Goal: Task Accomplishment & Management: Manage account settings

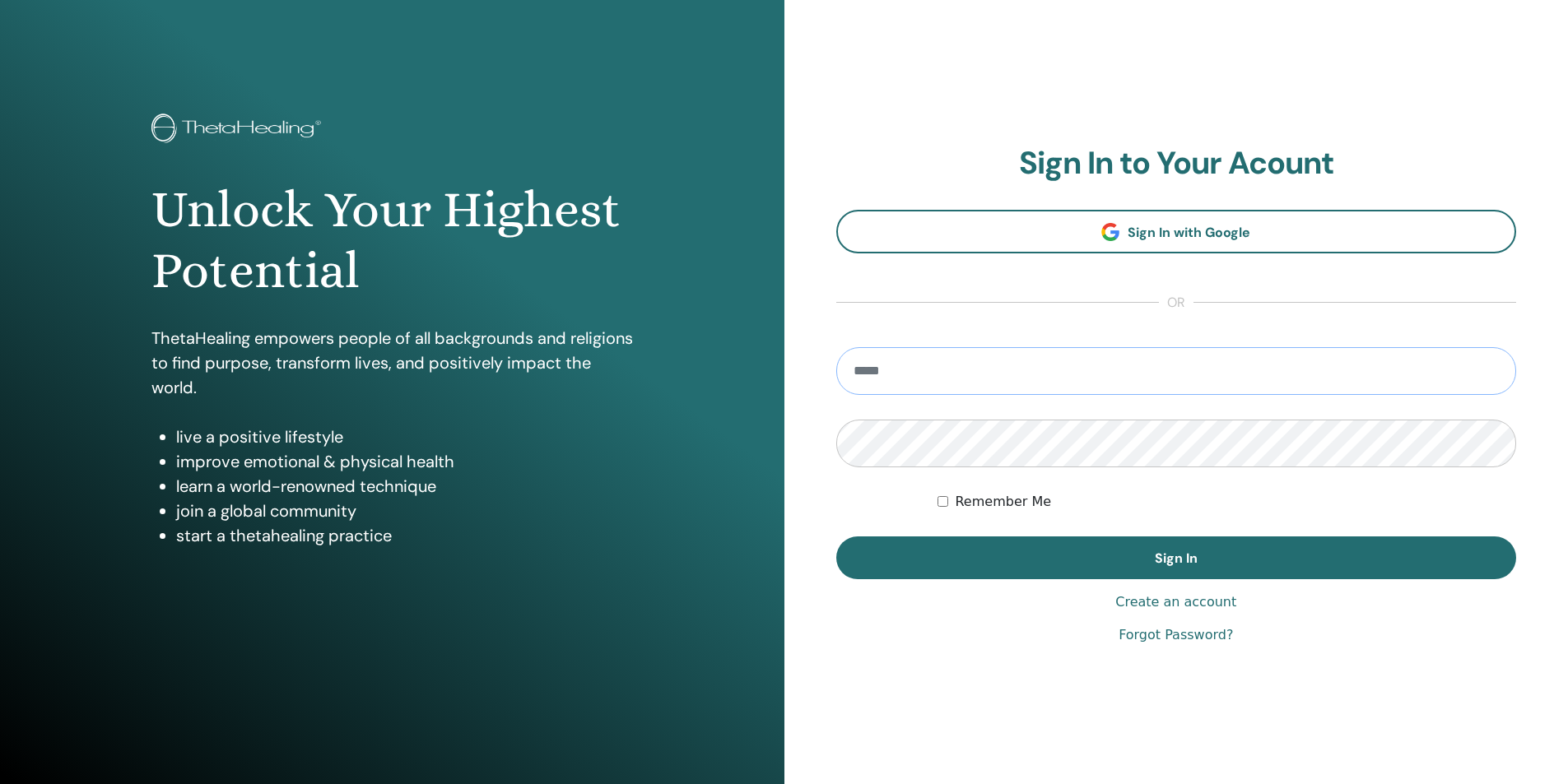
type input "**********"
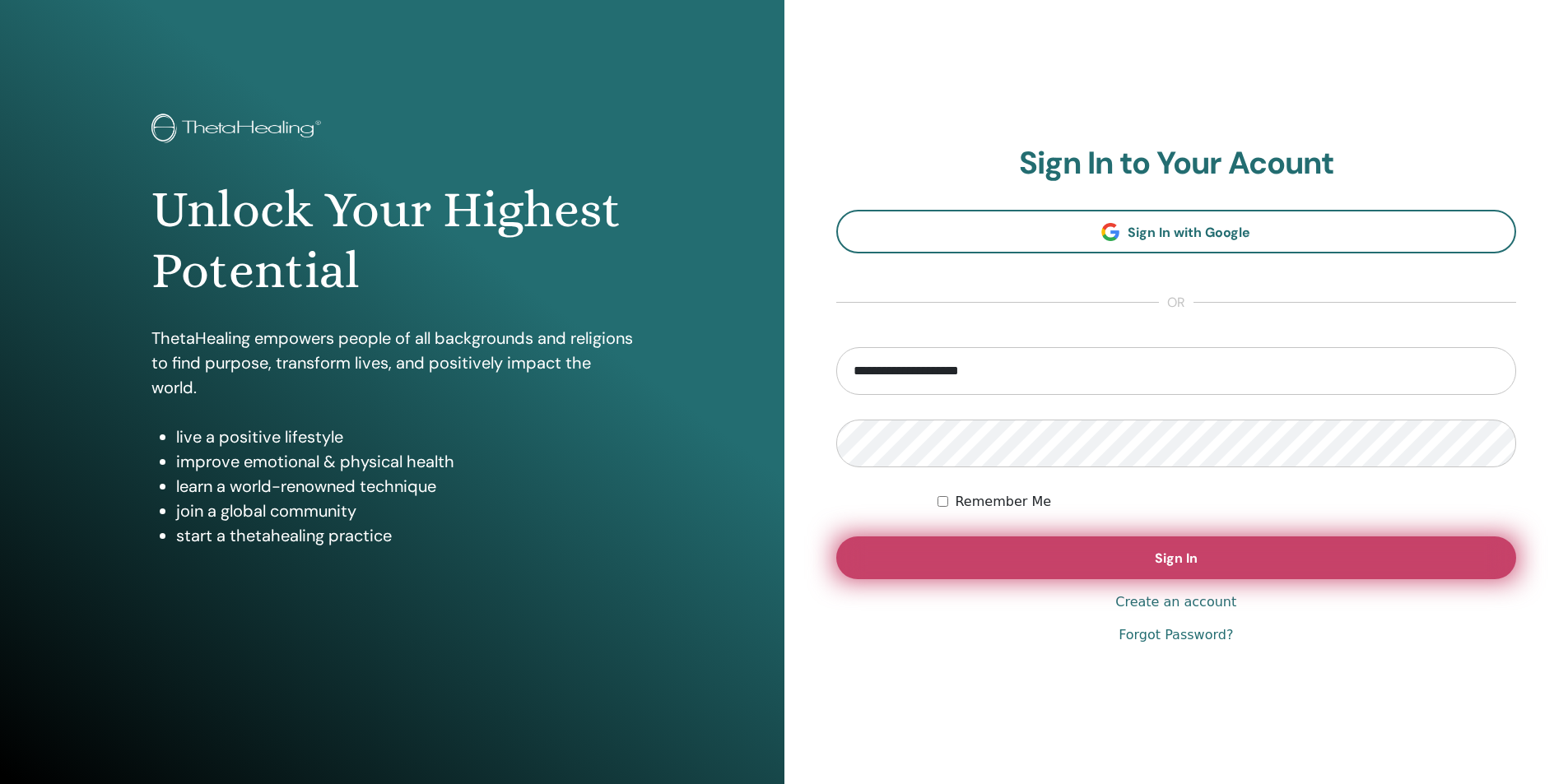
click at [1162, 571] on button "Sign In" at bounding box center [1176, 558] width 680 height 43
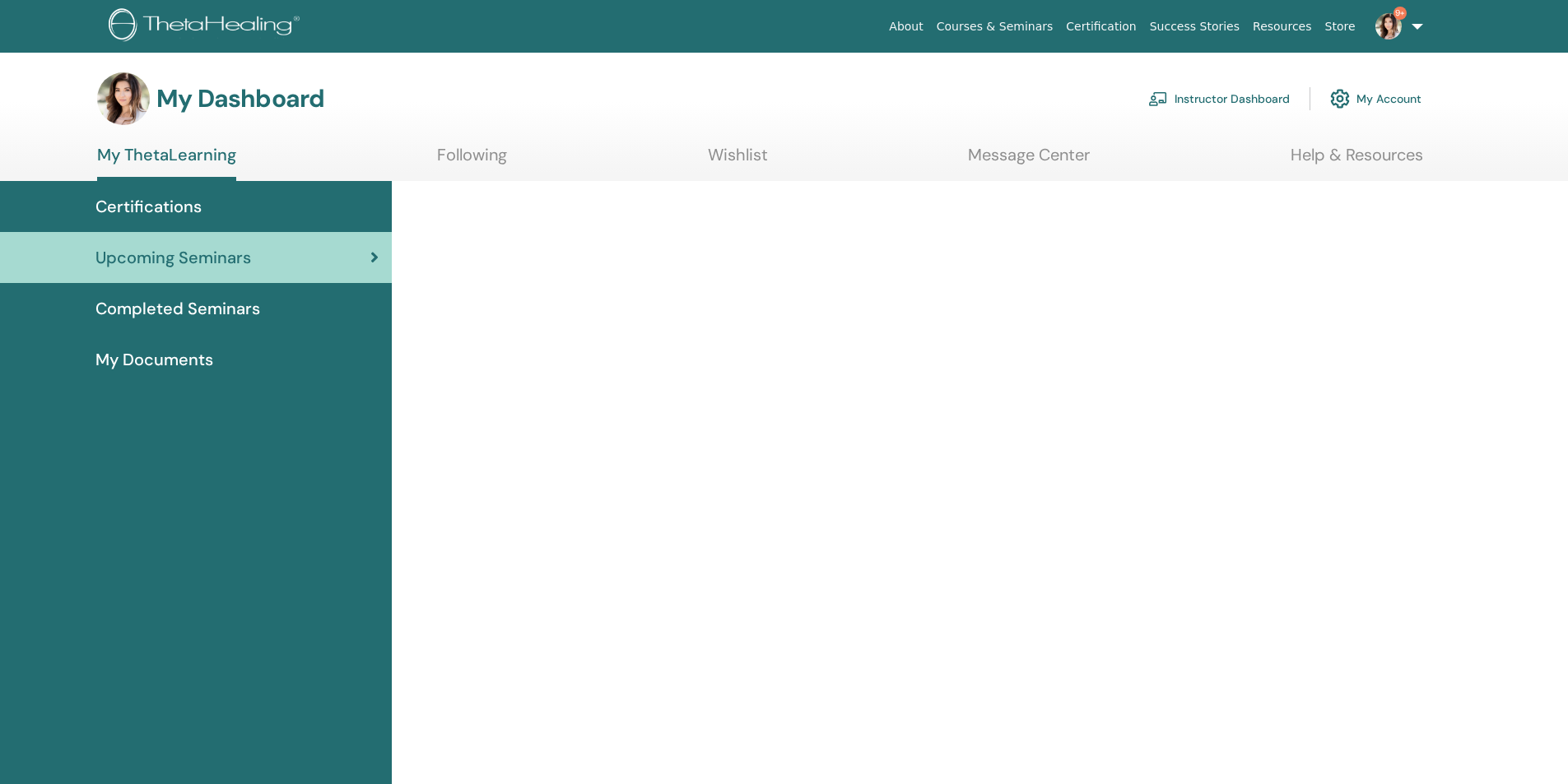
click at [1230, 102] on link "Instructor Dashboard" at bounding box center [1219, 98] width 142 height 36
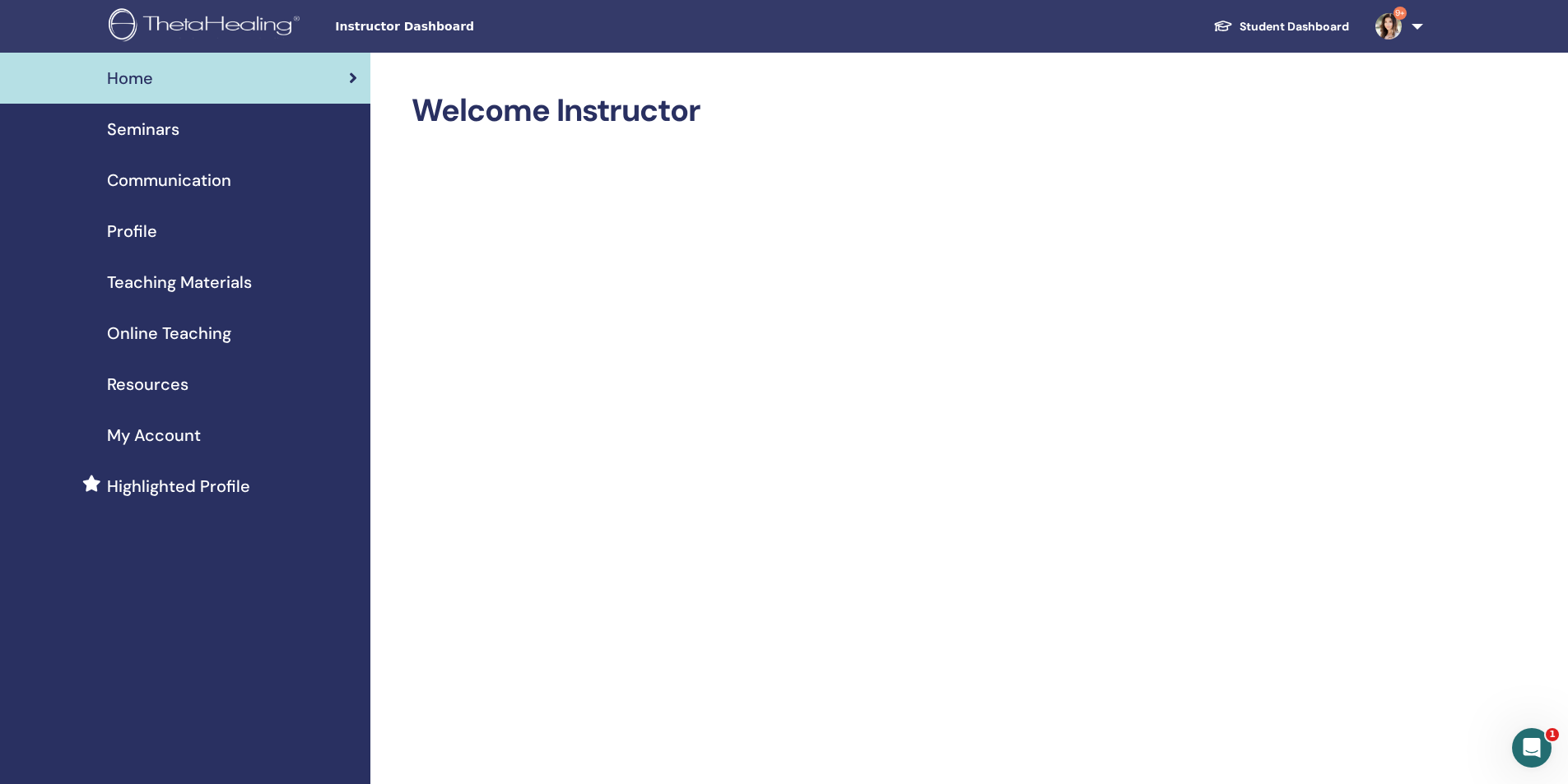
click at [148, 423] on span "My Account" at bounding box center [153, 434] width 94 height 24
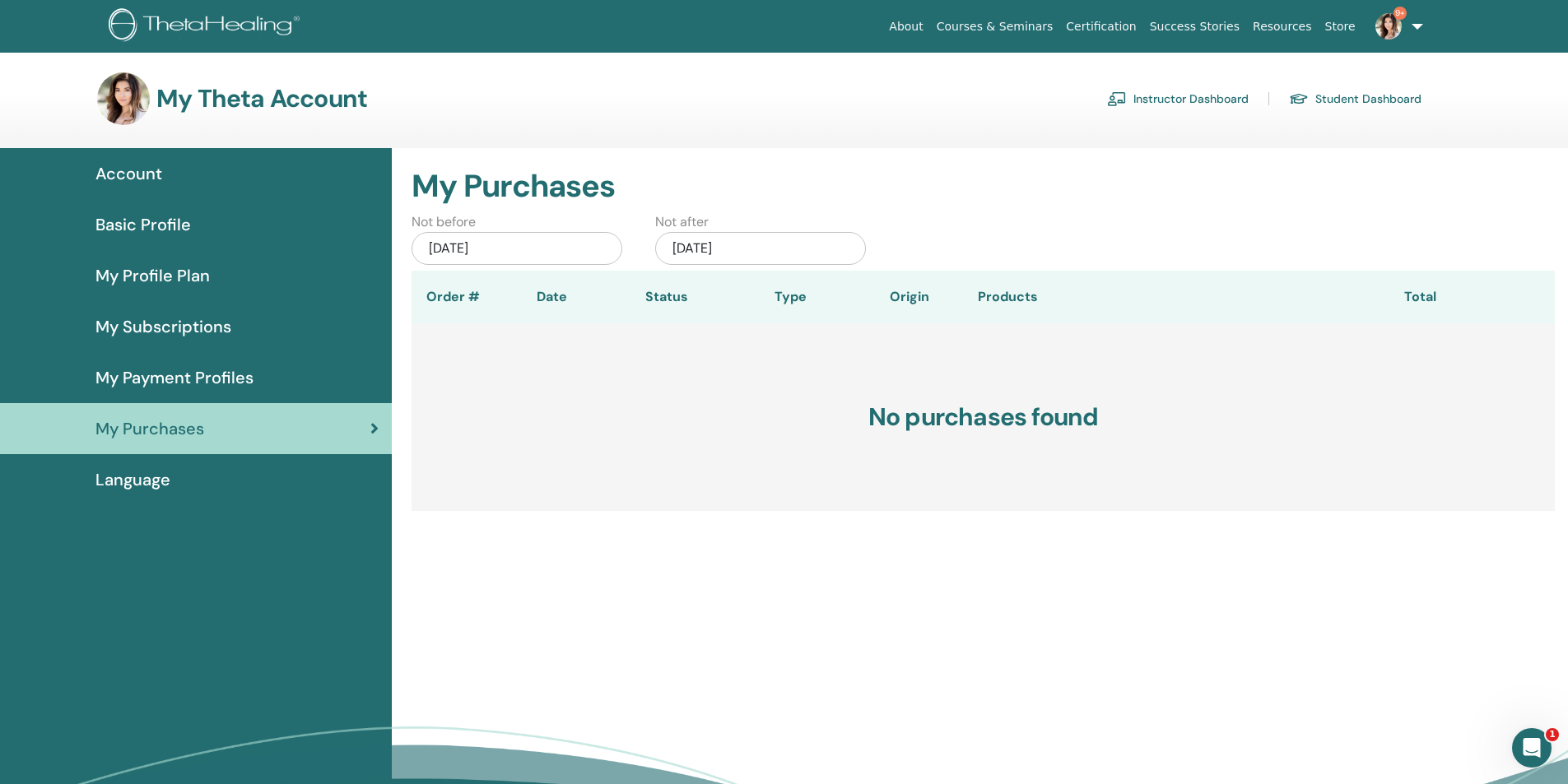
click at [131, 169] on span "Account" at bounding box center [128, 173] width 67 height 24
click at [1173, 99] on link "Instructor Dashboard" at bounding box center [1177, 98] width 142 height 26
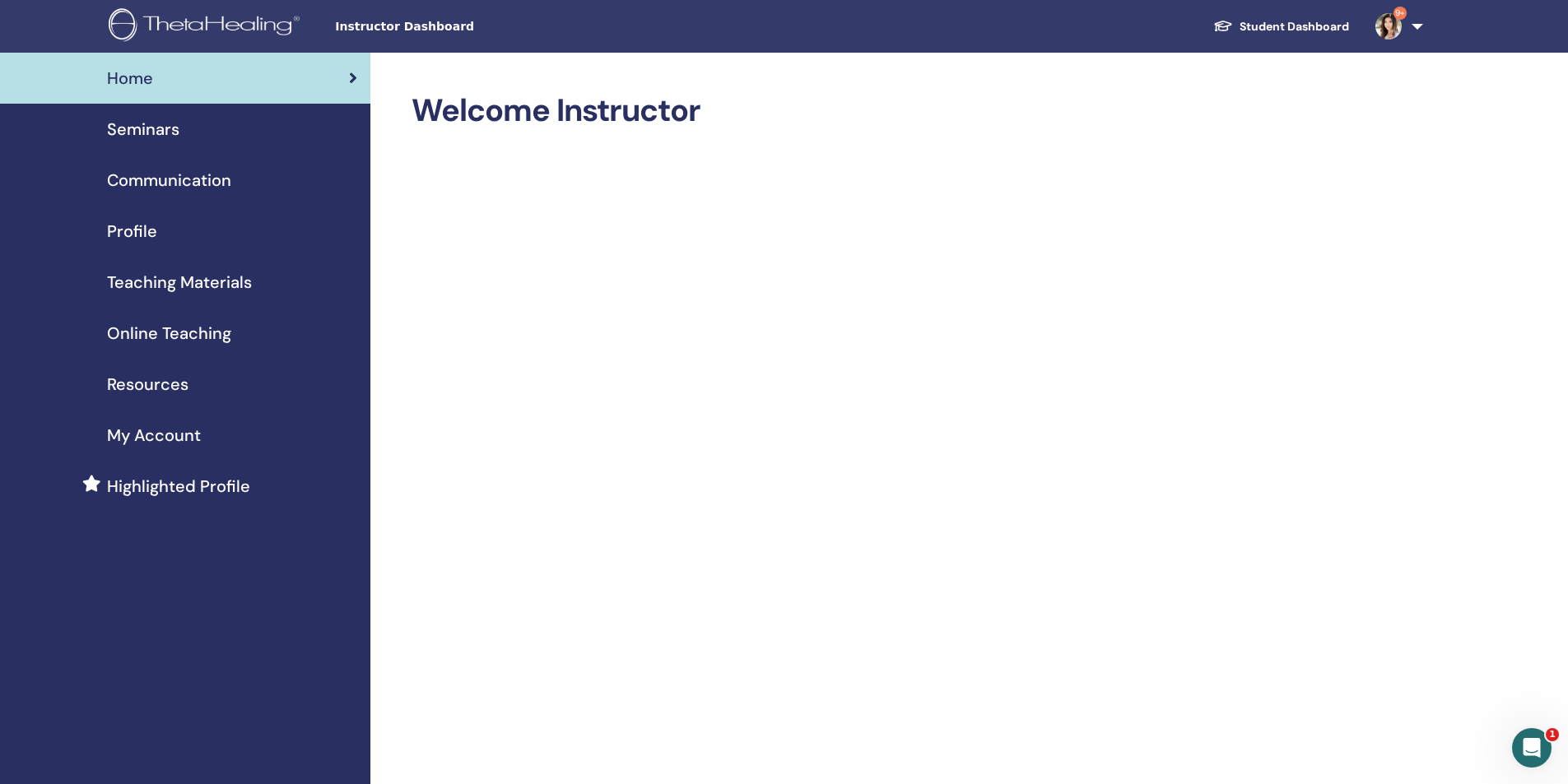
click at [149, 129] on span "Seminars" at bounding box center [143, 128] width 73 height 24
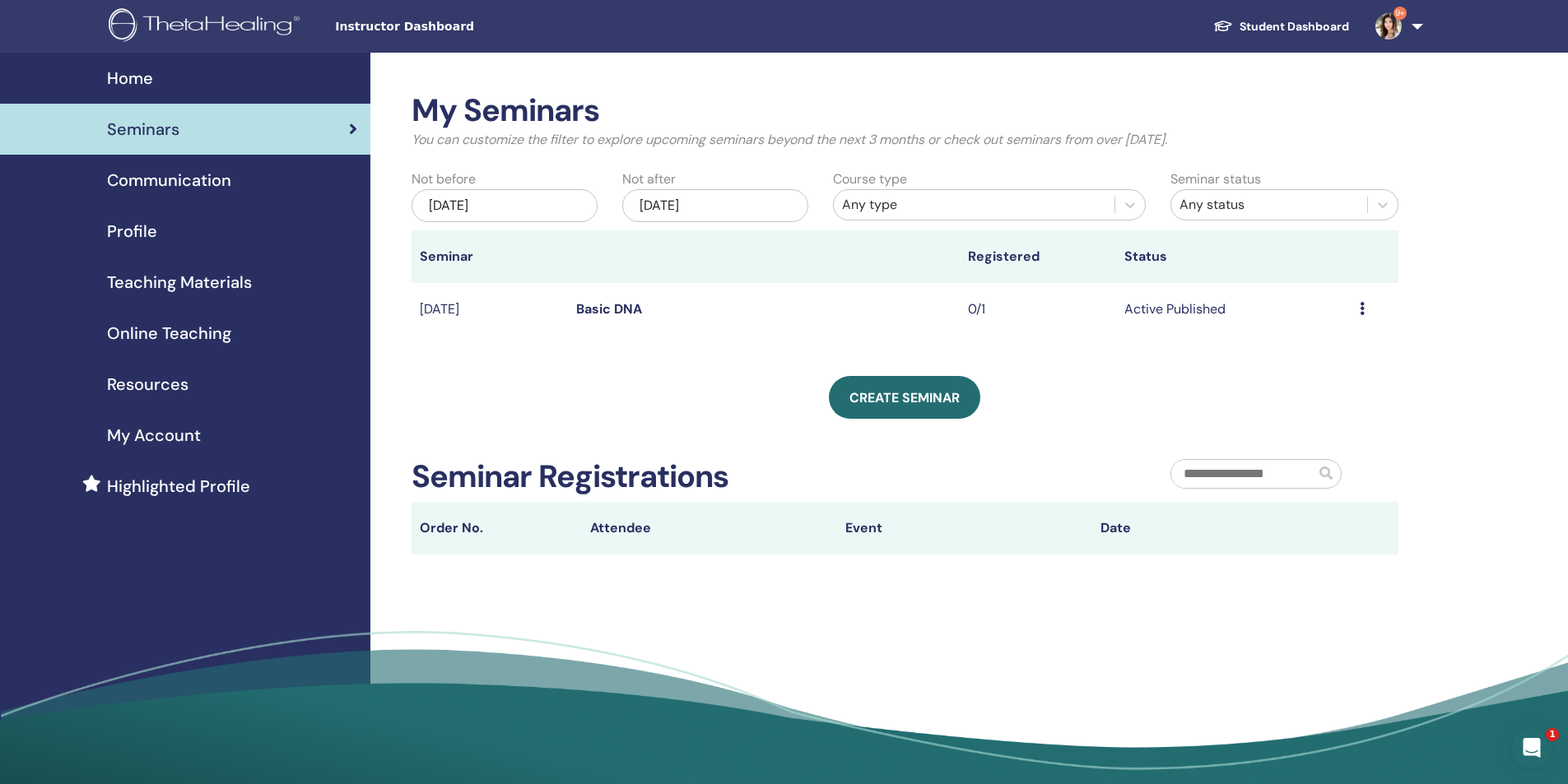
click at [610, 310] on link "Basic DNA" at bounding box center [609, 309] width 66 height 17
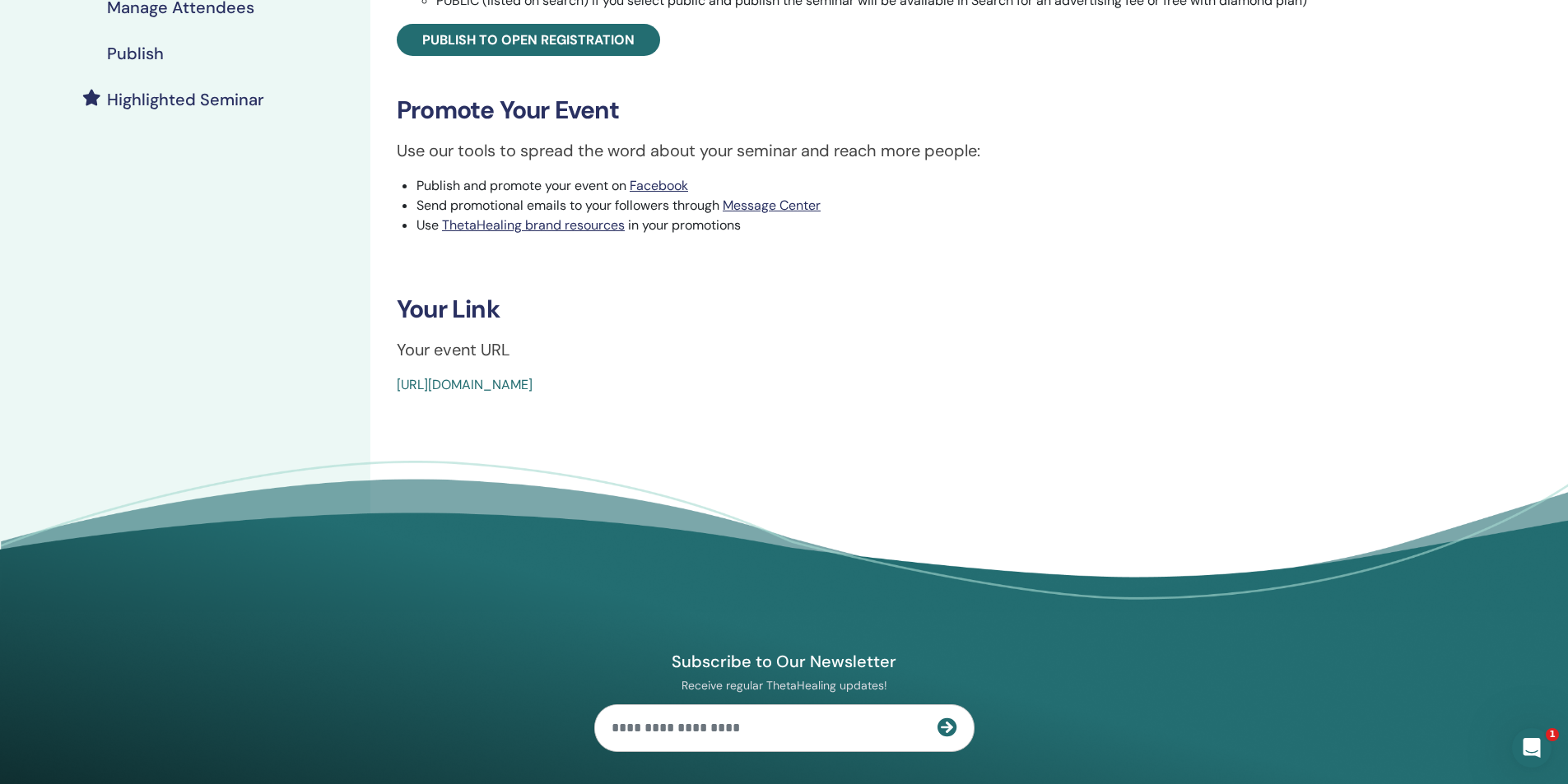
scroll to position [247, 0]
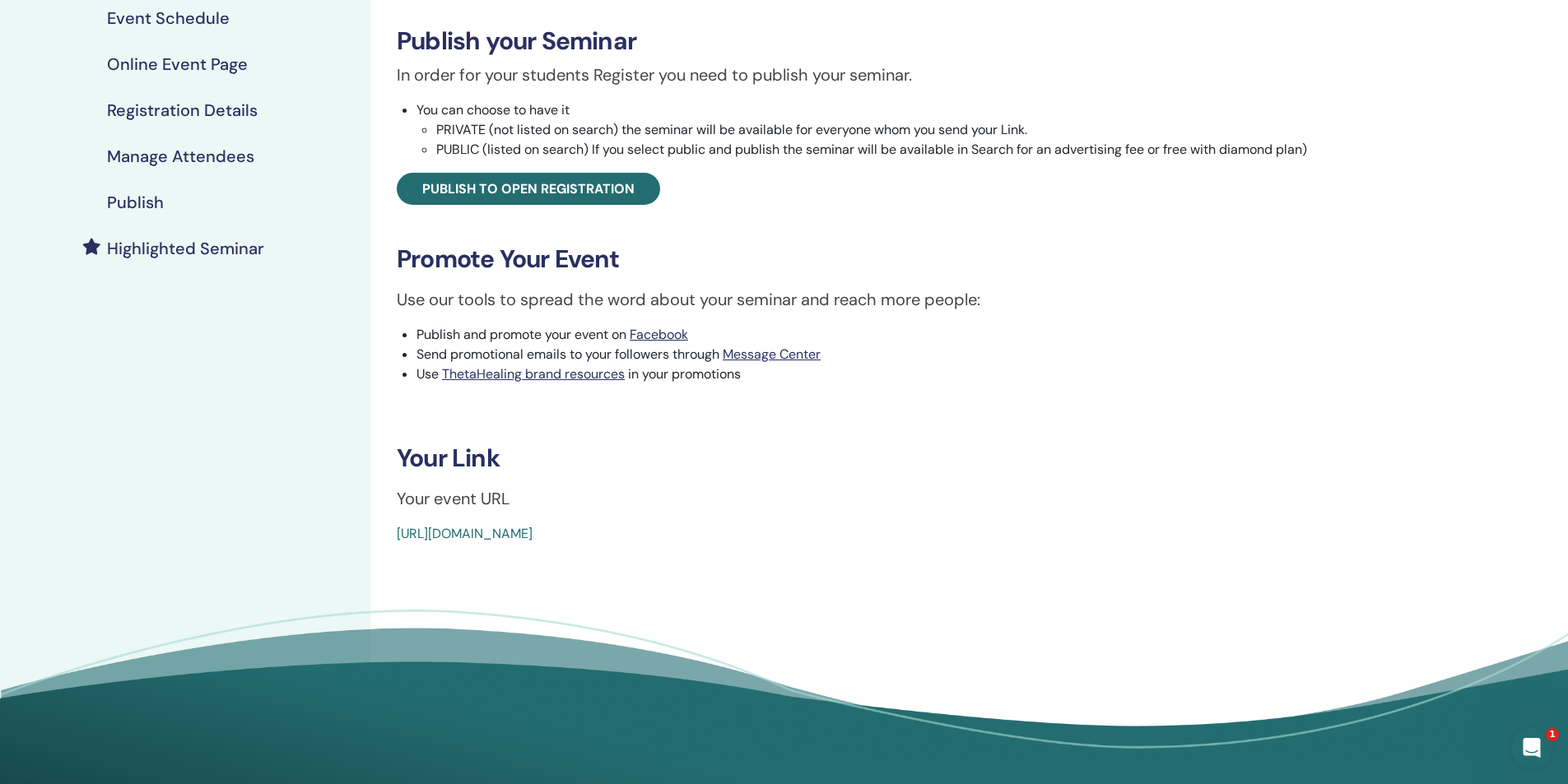
drag, startPoint x: 784, startPoint y: 533, endPoint x: 393, endPoint y: 551, distance: 391.4
click at [393, 551] on div "Basic DNA Event Type Online Event Status Active Published Registrations 0/1 Pub…" at bounding box center [893, 290] width 1045 height 969
click at [761, 196] on div "In order for your students Register you need to publish your seminar. You can c…" at bounding box center [893, 133] width 1017 height 143
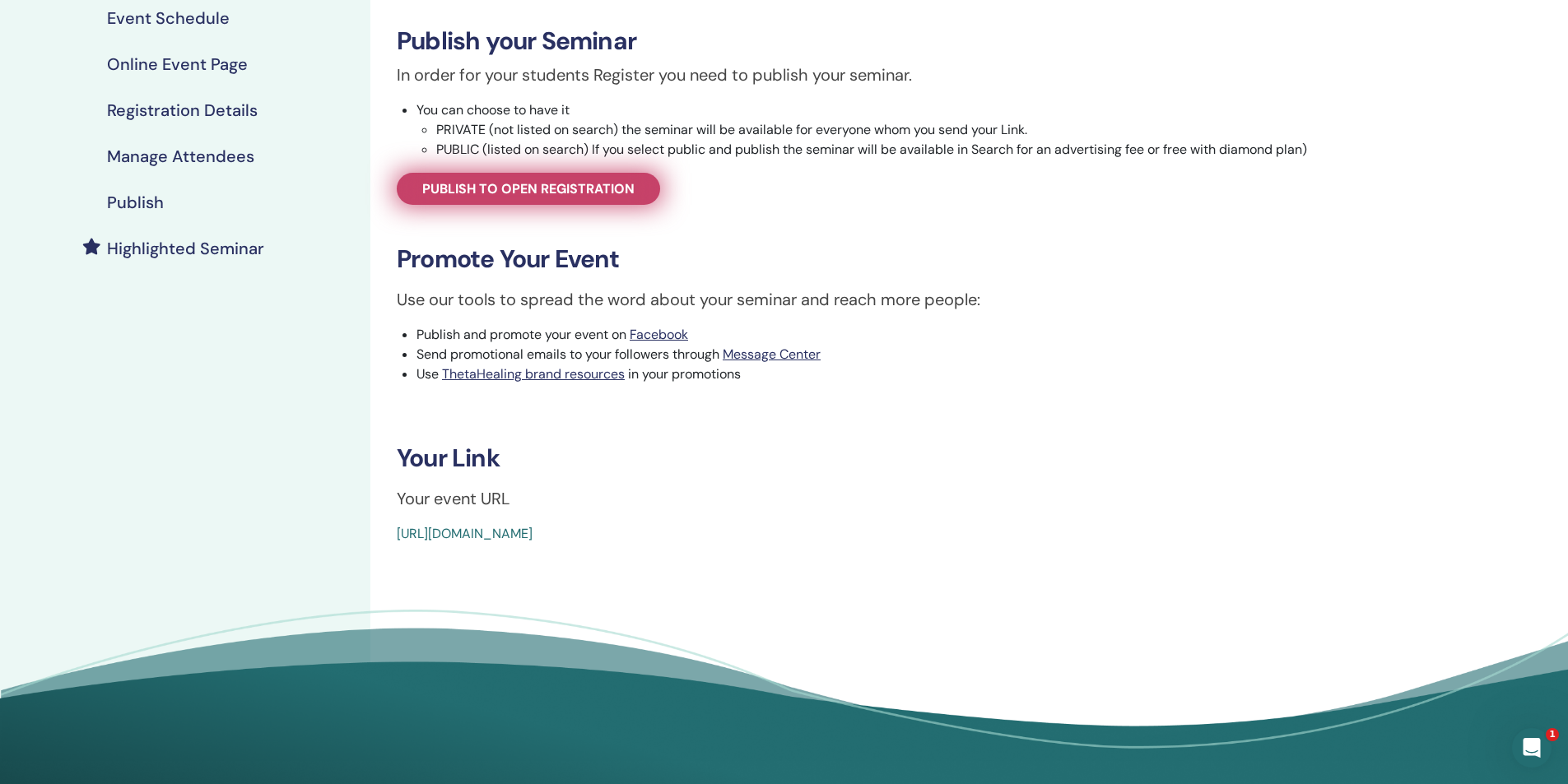
click at [608, 188] on span "Publish to open registration" at bounding box center [528, 188] width 213 height 17
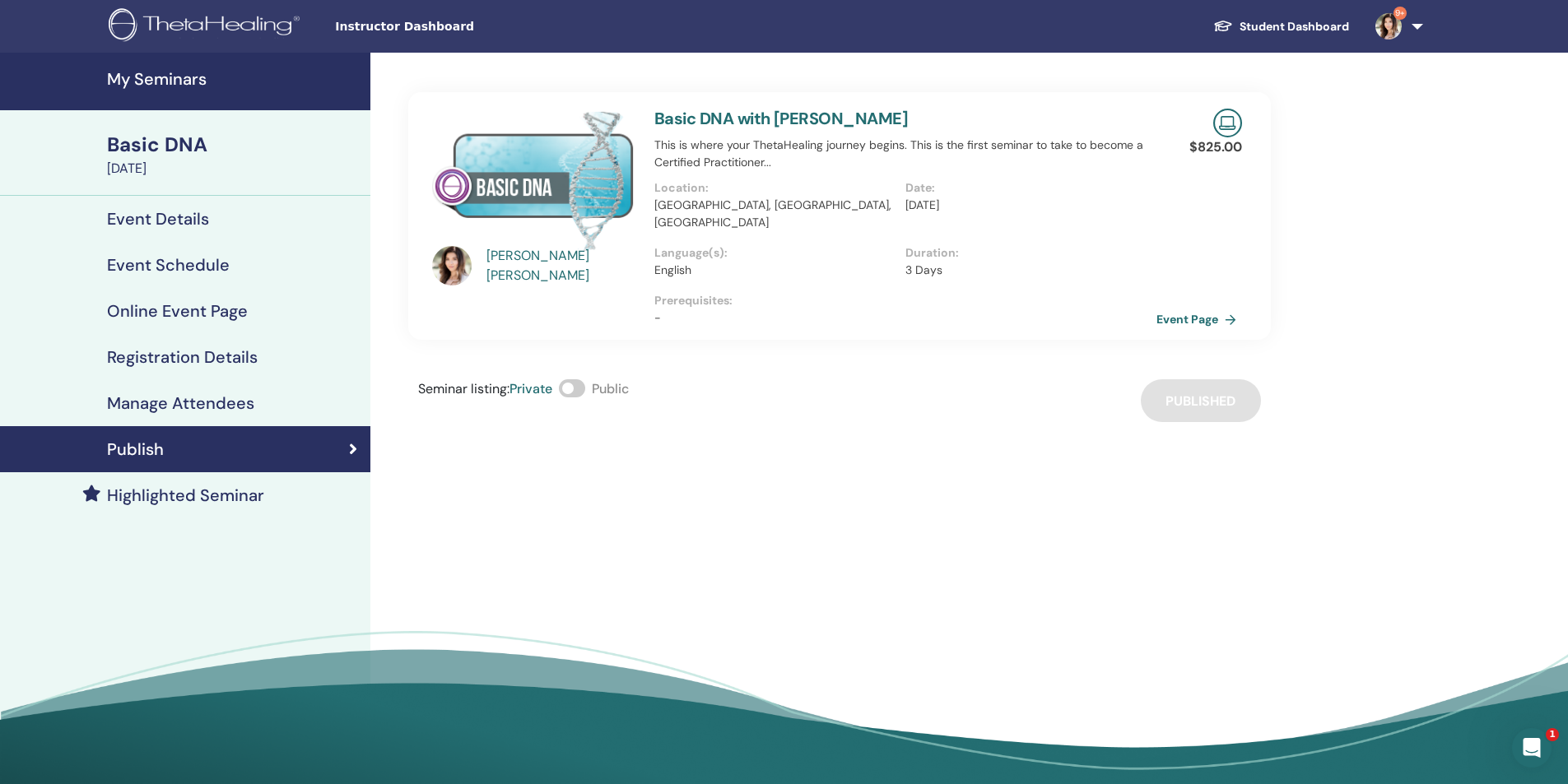
click at [774, 121] on link "Basic DNA with [PERSON_NAME]" at bounding box center [780, 119] width 254 height 21
click at [1186, 307] on link "Event Page" at bounding box center [1202, 319] width 86 height 24
click at [697, 121] on link "Basic DNA with [PERSON_NAME]" at bounding box center [780, 119] width 254 height 21
click at [699, 121] on link "Basic DNA with [PERSON_NAME]" at bounding box center [780, 119] width 254 height 21
click at [351, 452] on icon at bounding box center [353, 449] width 8 height 17
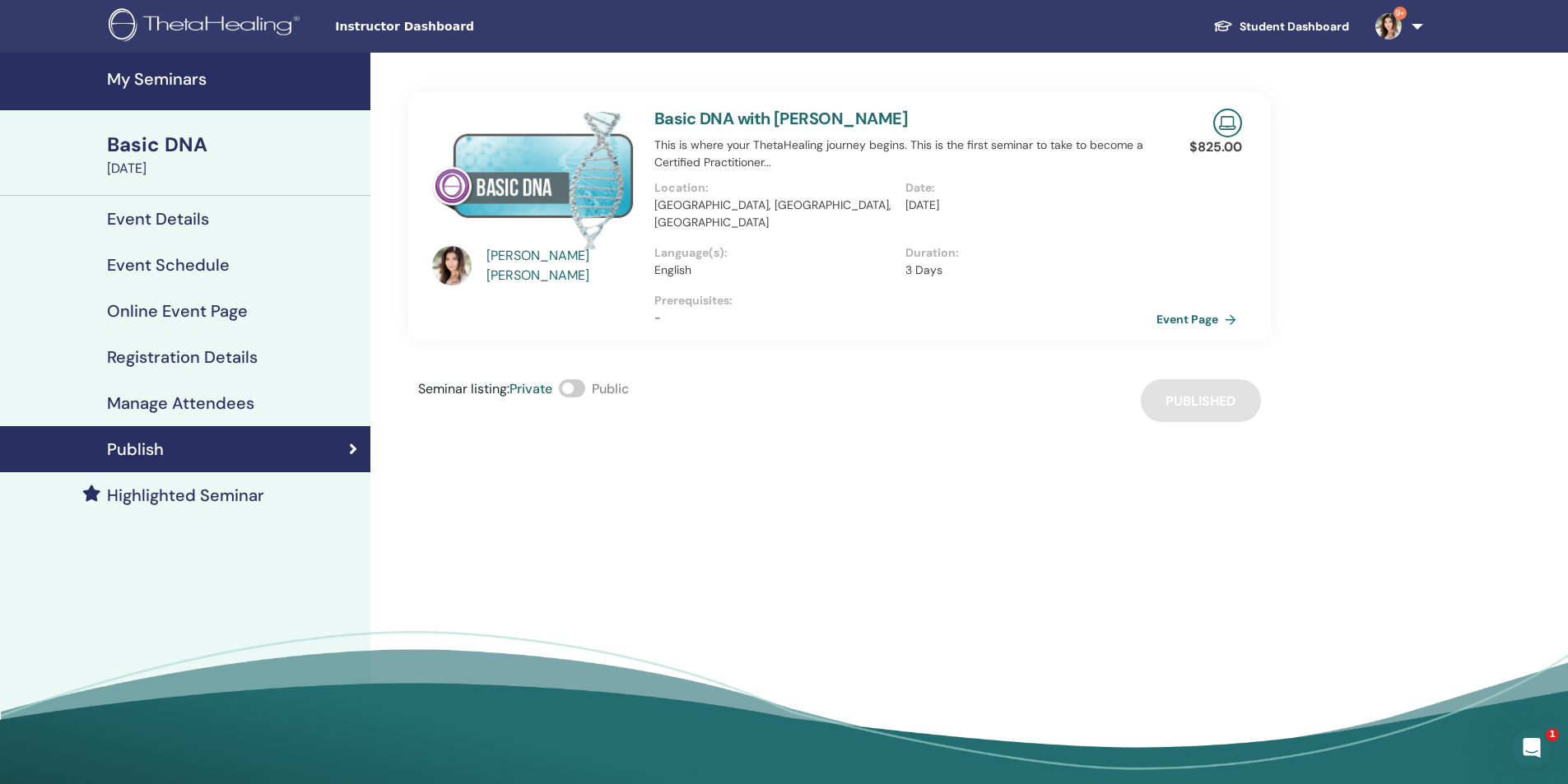
click at [174, 358] on h4 "Registration Details" at bounding box center [182, 357] width 151 height 19
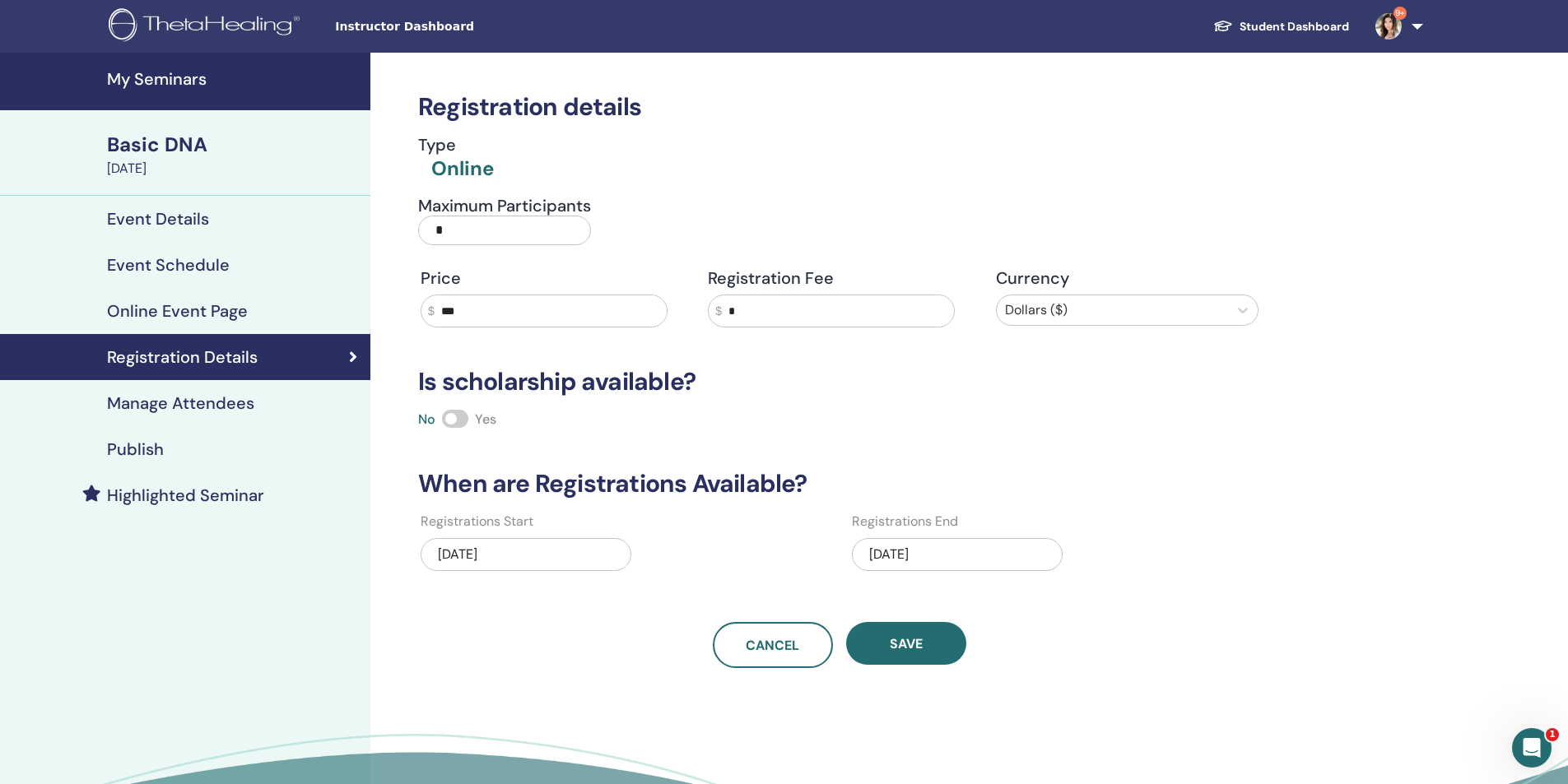
click at [174, 358] on h4 "Registration Details" at bounding box center [182, 357] width 151 height 19
click at [174, 358] on h4 "Registration Details" at bounding box center [182, 357] width 151 height 19
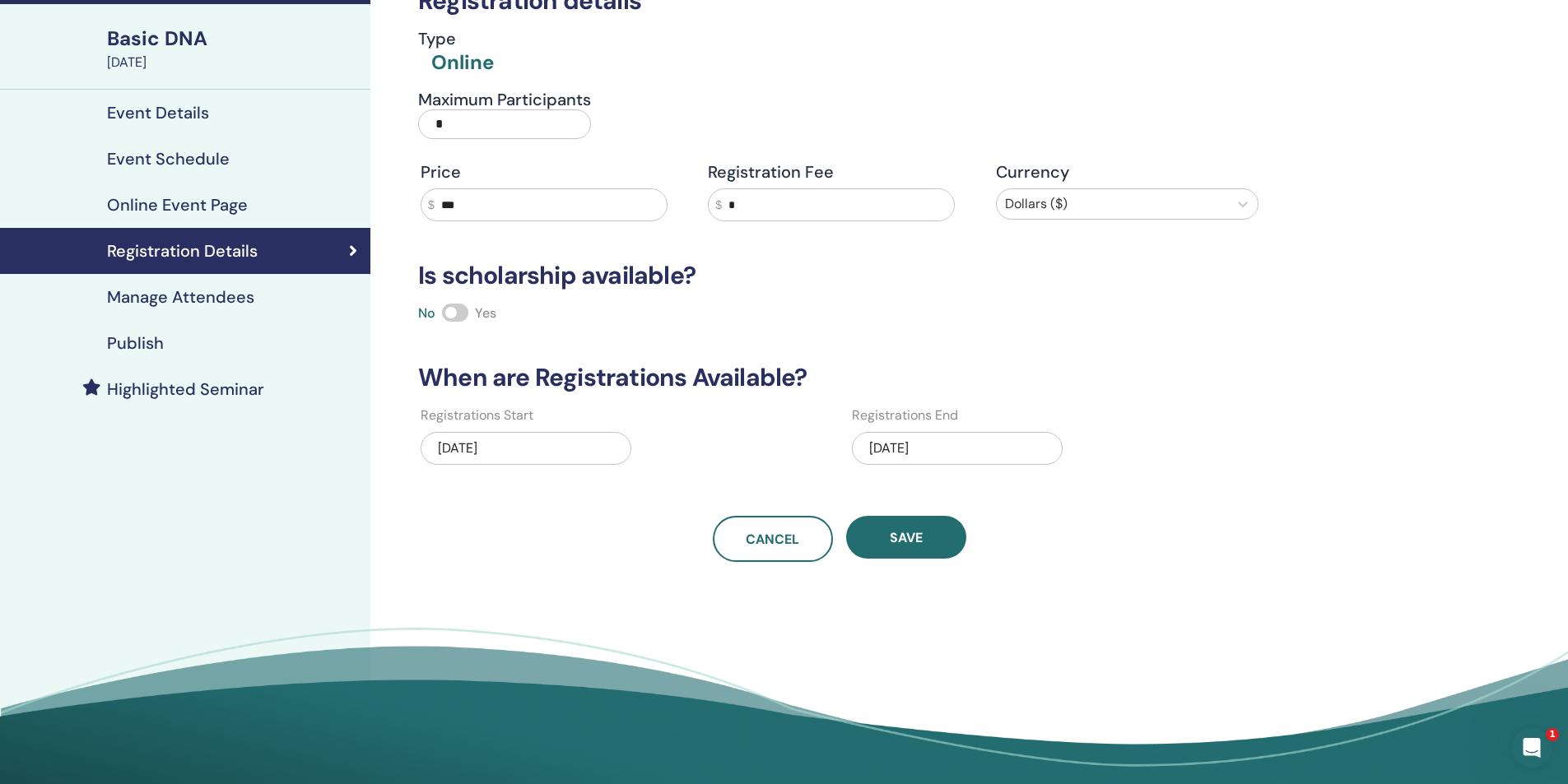
scroll to position [83, 0]
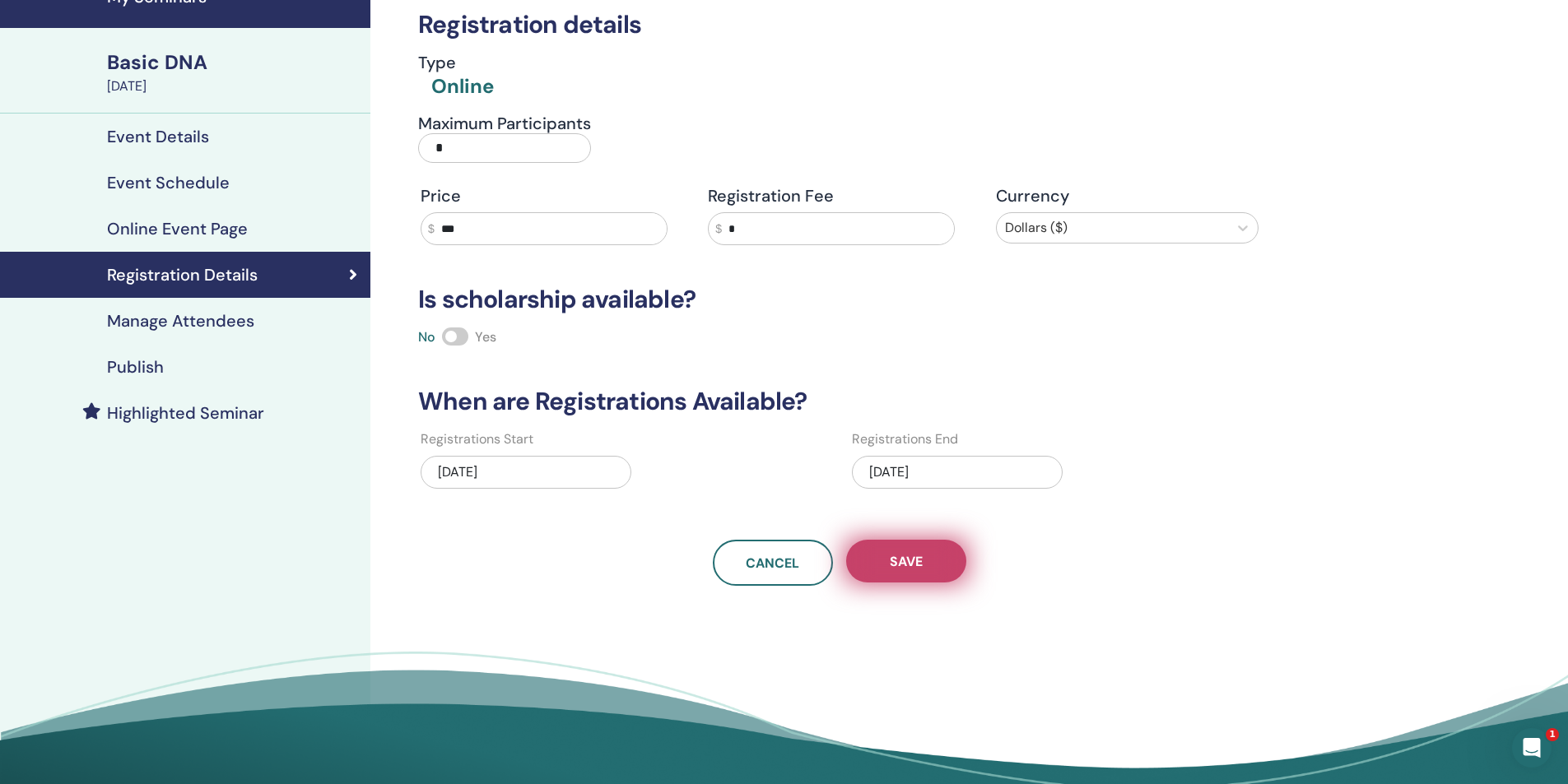
click at [908, 563] on span "Save" at bounding box center [906, 562] width 33 height 17
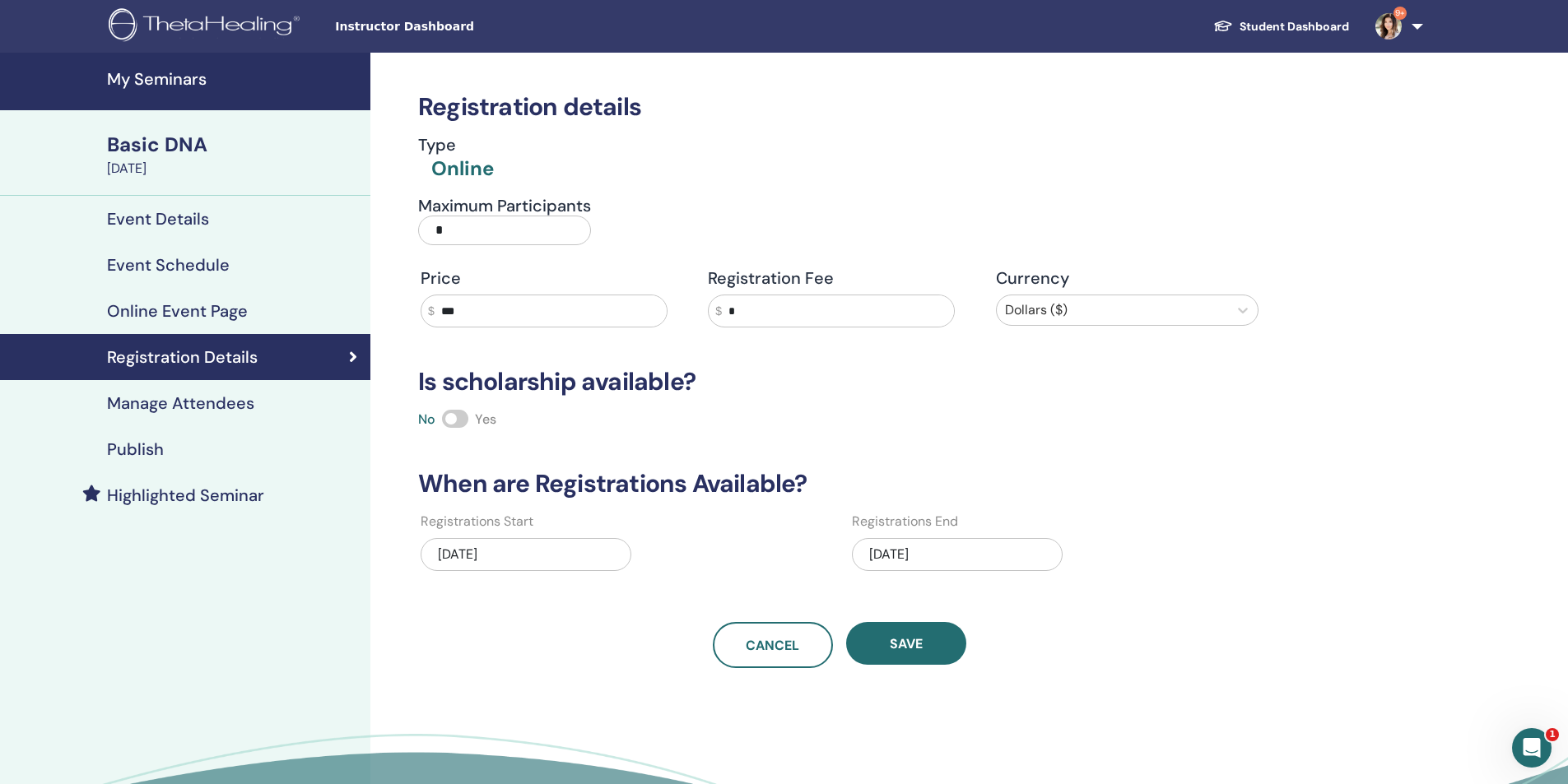
click at [168, 403] on h4 "Manage Attendees" at bounding box center [181, 403] width 148 height 19
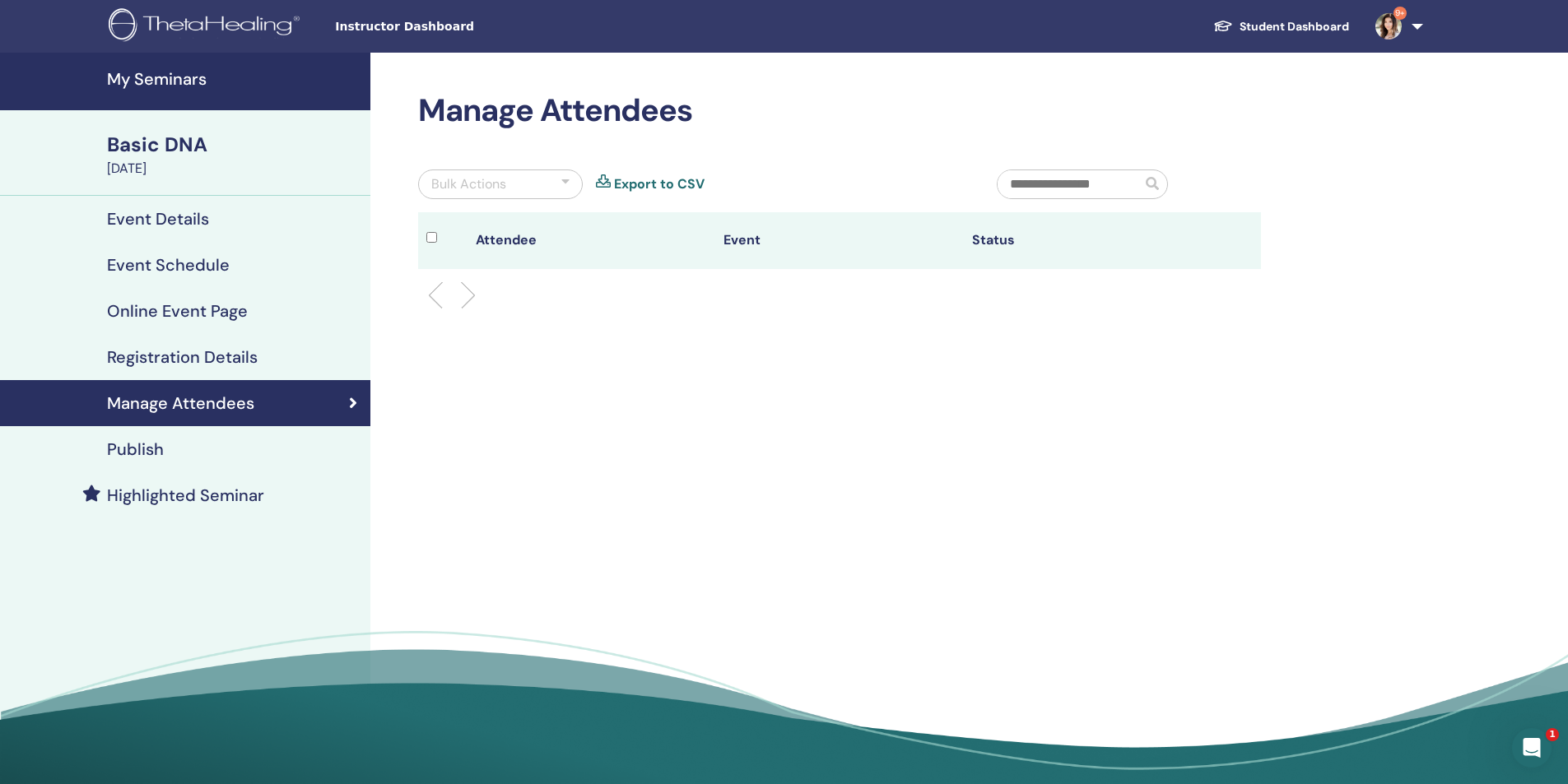
click at [184, 215] on h4 "Event Details" at bounding box center [157, 219] width 102 height 19
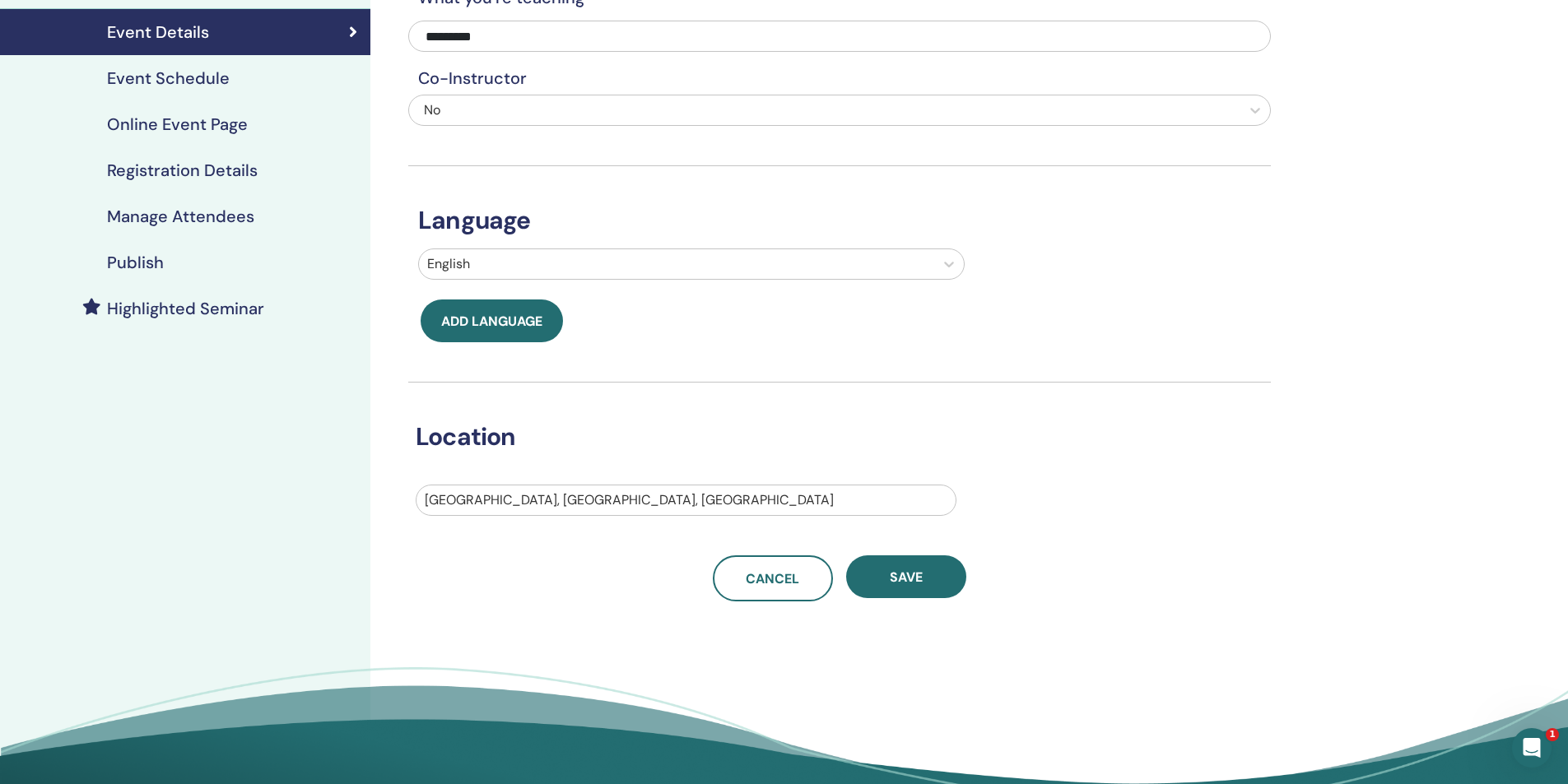
scroll to position [247, 0]
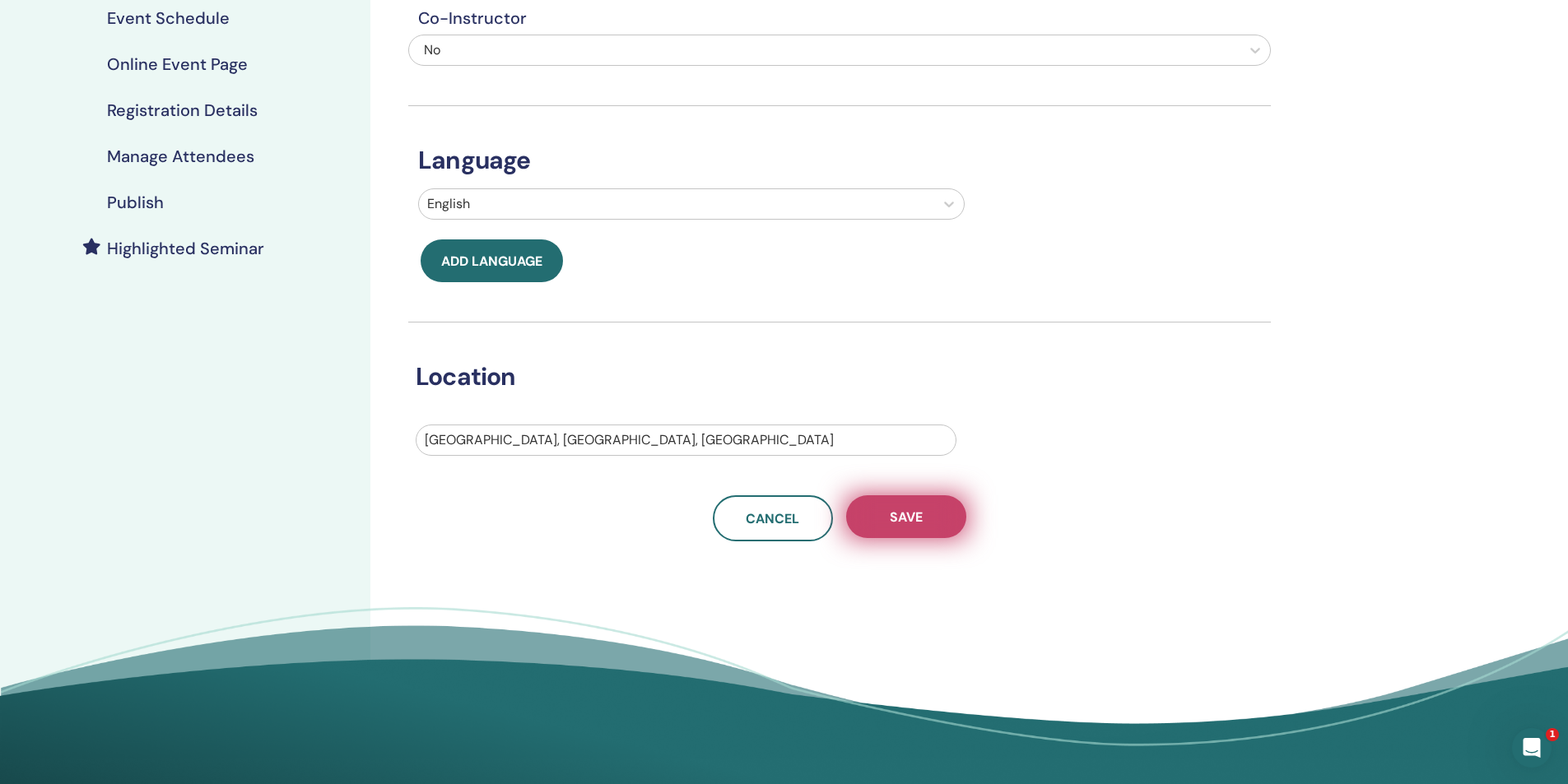
click at [916, 530] on button "Save" at bounding box center [906, 517] width 120 height 43
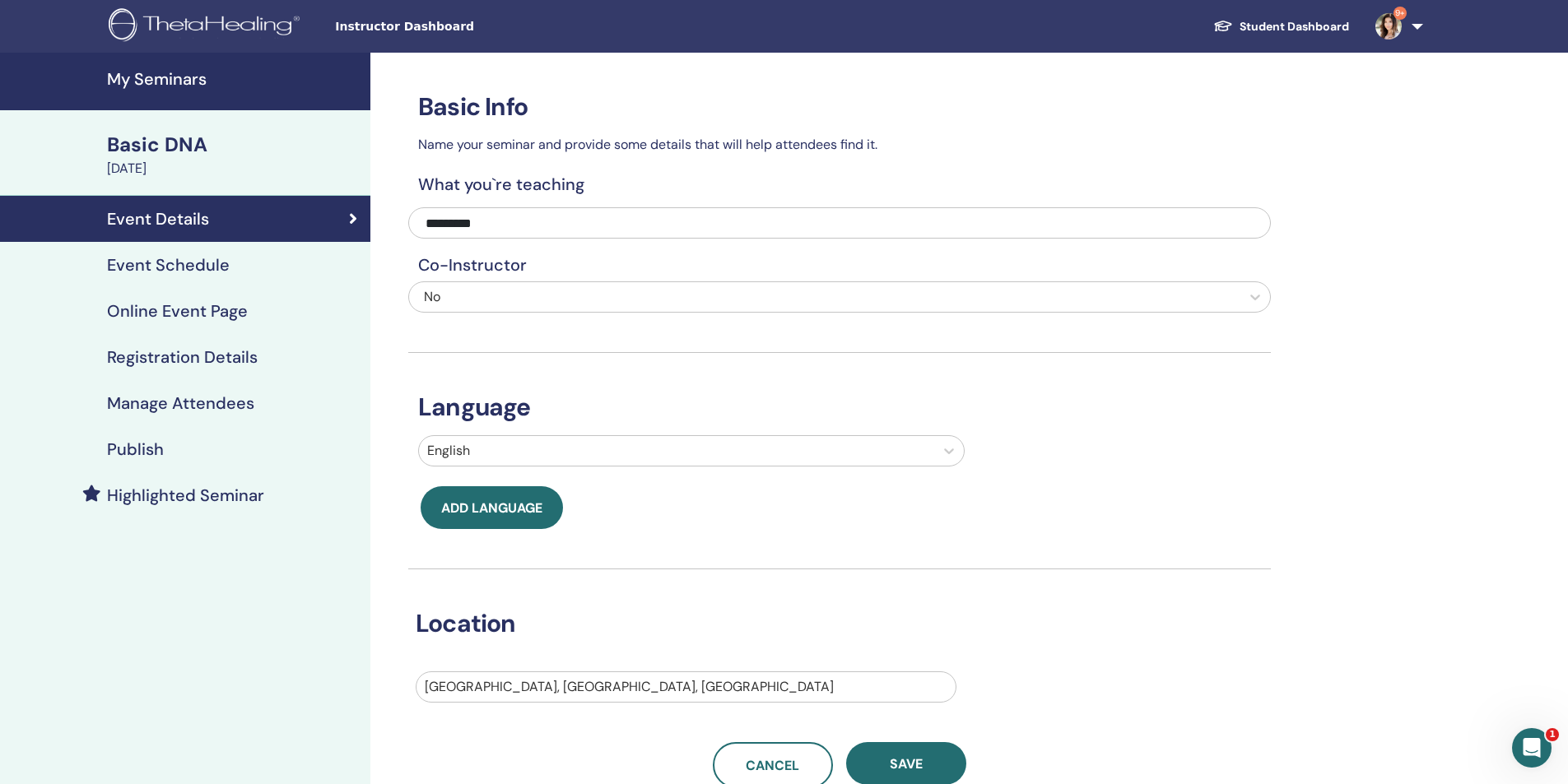
click at [122, 259] on h4 "Event Schedule" at bounding box center [168, 265] width 122 height 19
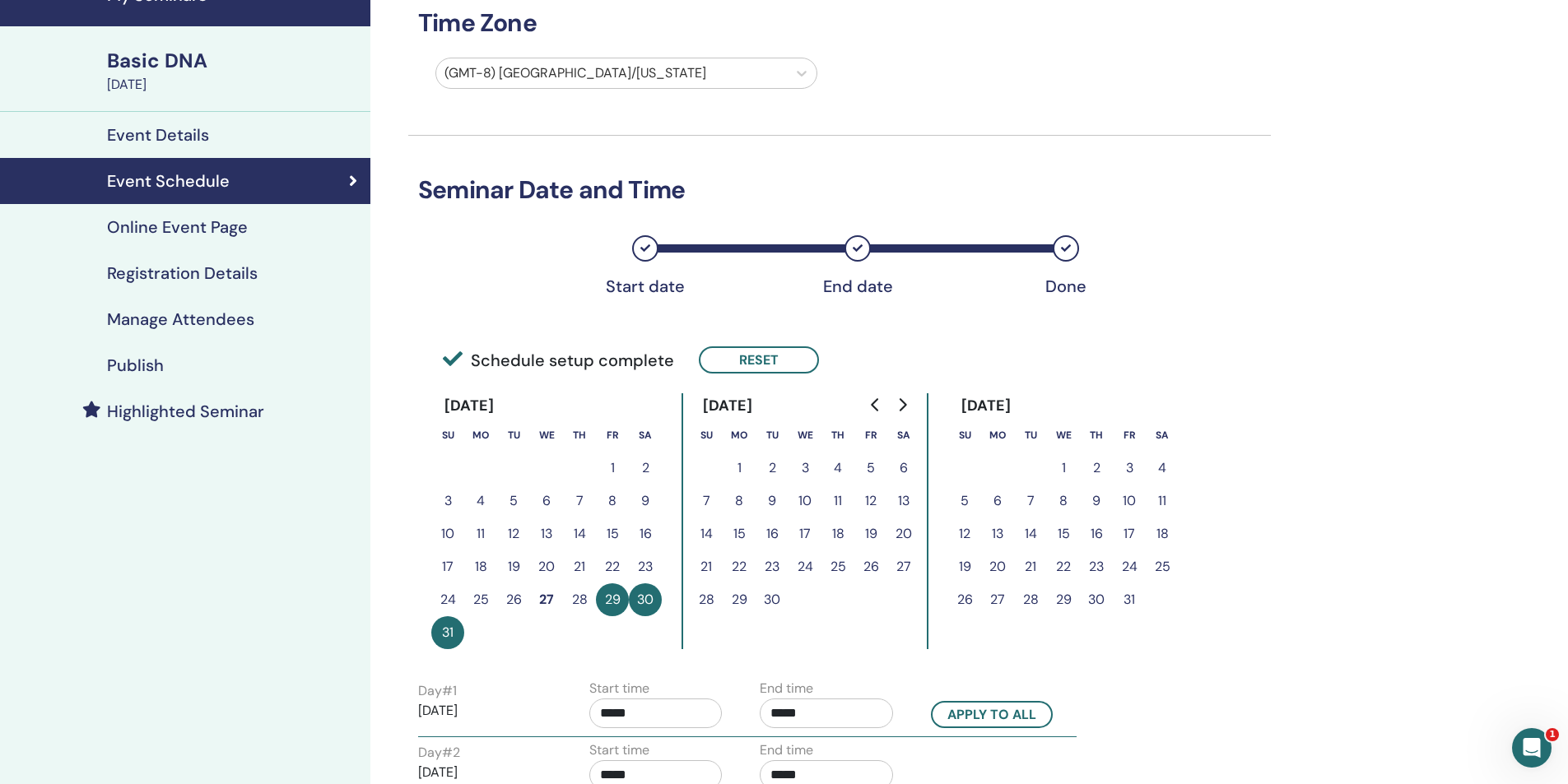
scroll to position [83, 0]
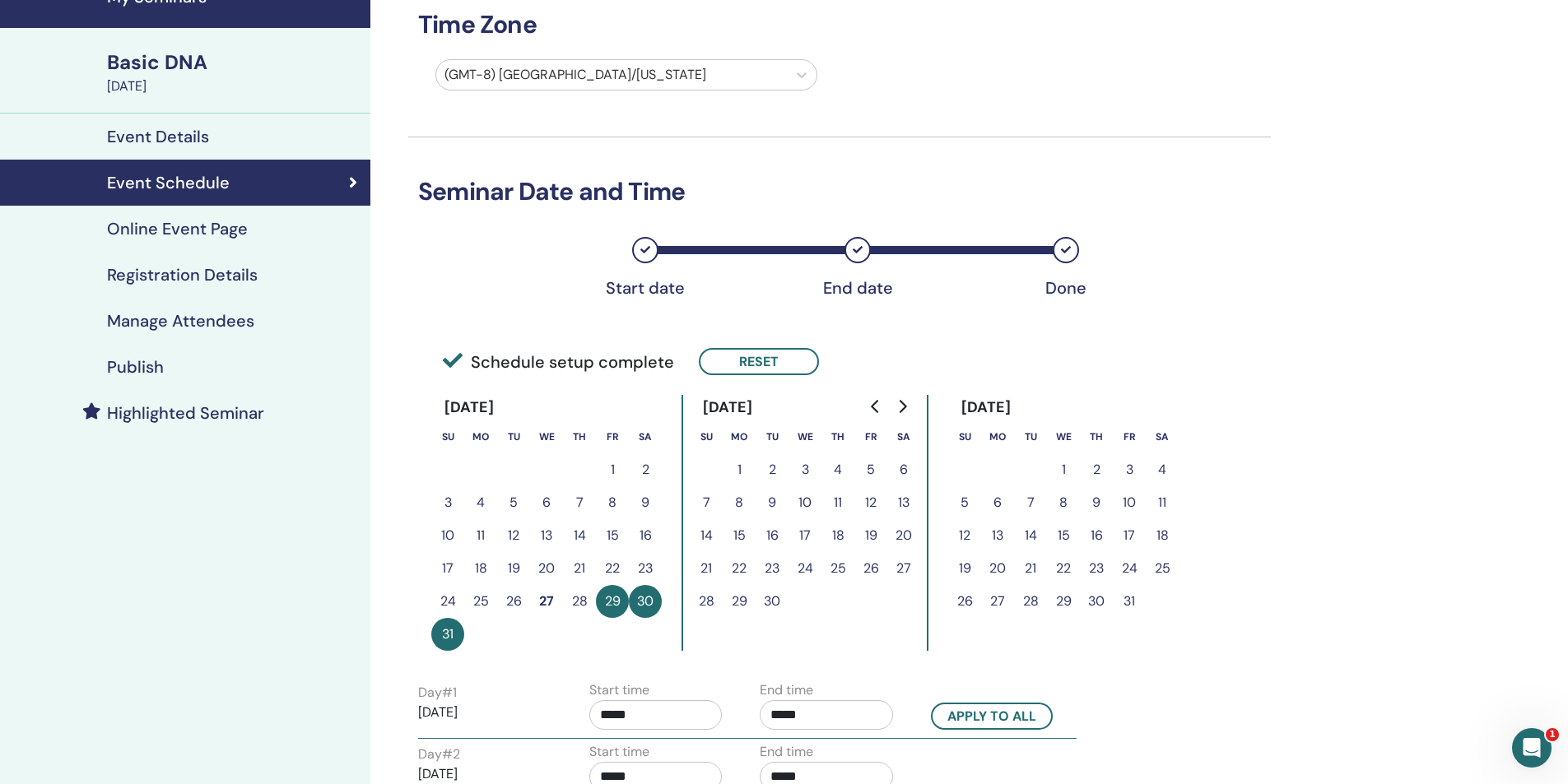
click at [167, 269] on h4 "Registration Details" at bounding box center [182, 275] width 151 height 19
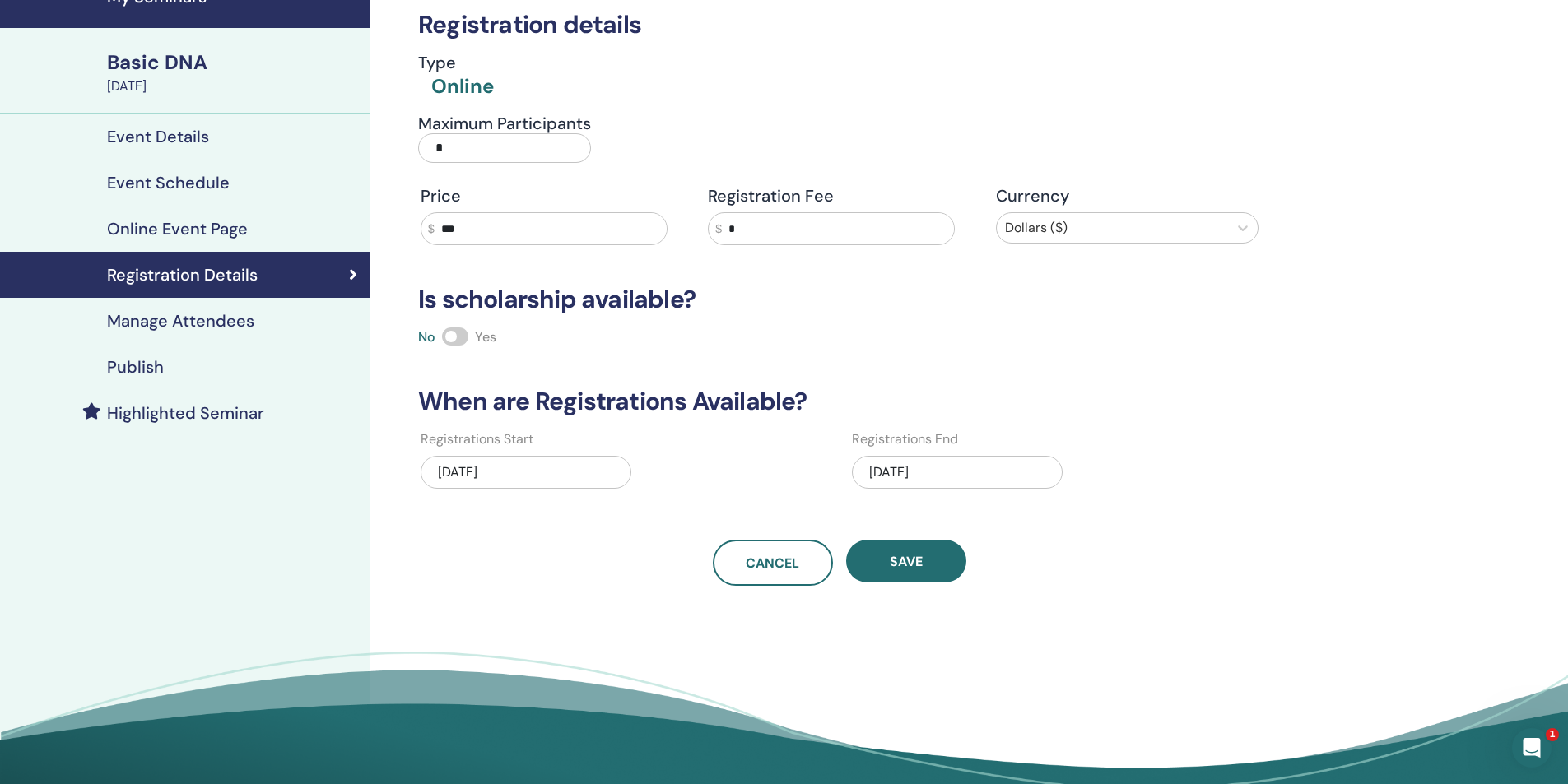
click at [199, 317] on h4 "Manage Attendees" at bounding box center [181, 321] width 148 height 19
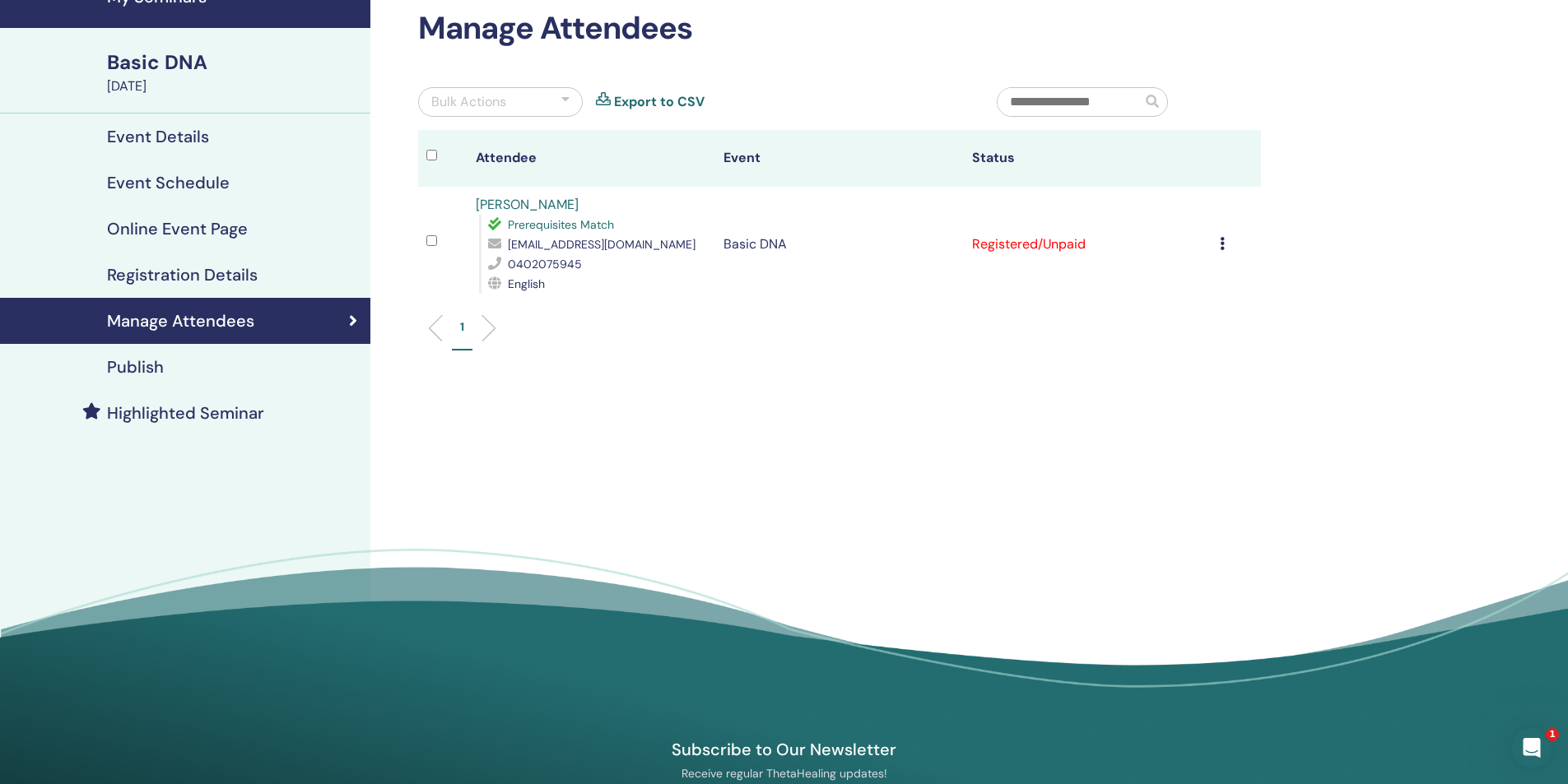
click at [123, 368] on h4 "Publish" at bounding box center [135, 367] width 56 height 19
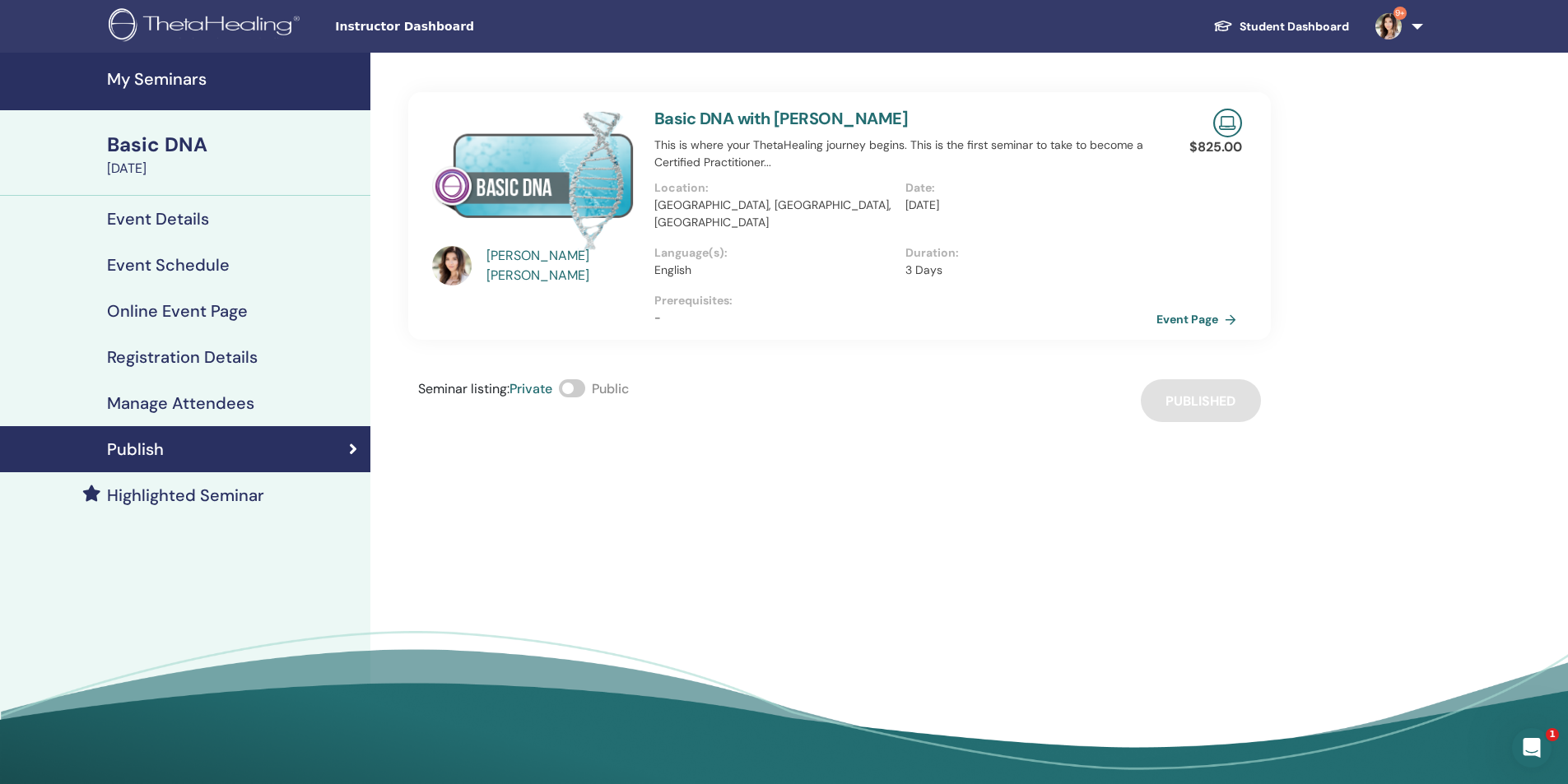
click at [153, 71] on h4 "My Seminars" at bounding box center [233, 79] width 254 height 19
